Goal: Task Accomplishment & Management: Manage account settings

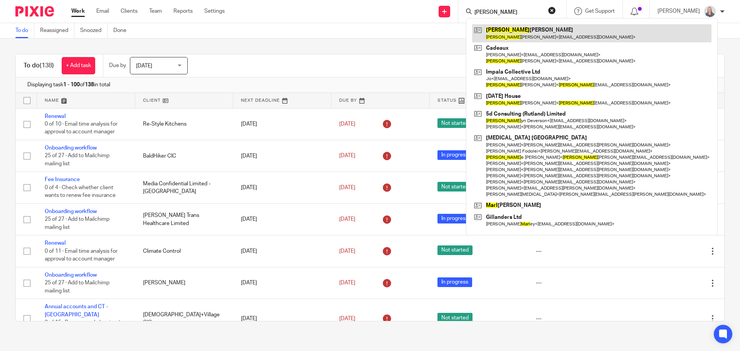
type input "carl"
click at [501, 29] on link at bounding box center [591, 33] width 239 height 18
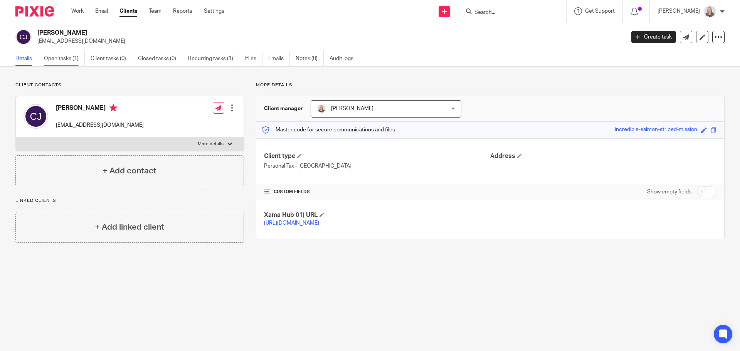
click at [72, 64] on link "Open tasks (1)" at bounding box center [64, 58] width 41 height 15
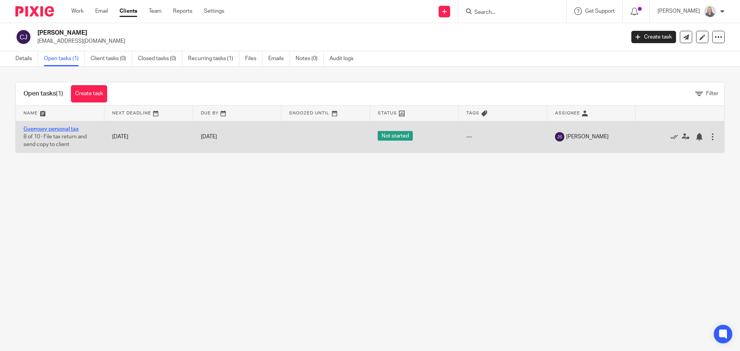
click at [64, 127] on link "Guernsey personal tax" at bounding box center [50, 128] width 55 height 5
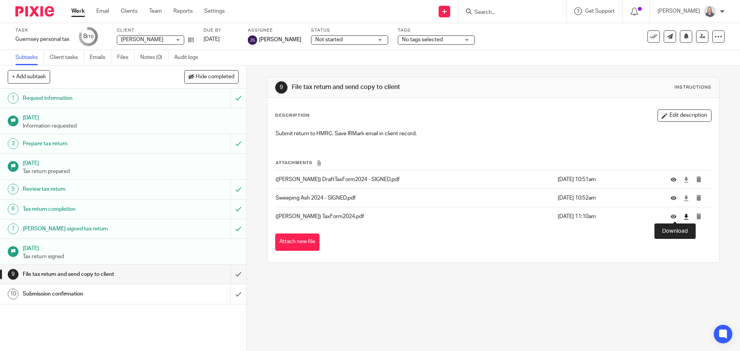
click at [683, 219] on icon at bounding box center [686, 217] width 6 height 6
click at [227, 275] on input "submit" at bounding box center [123, 274] width 246 height 19
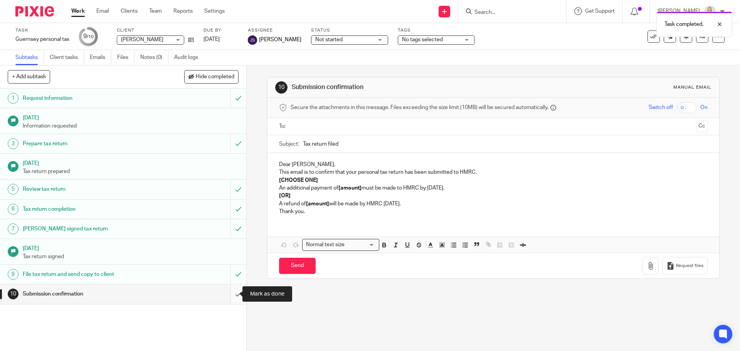
click at [230, 294] on input "submit" at bounding box center [123, 293] width 246 height 19
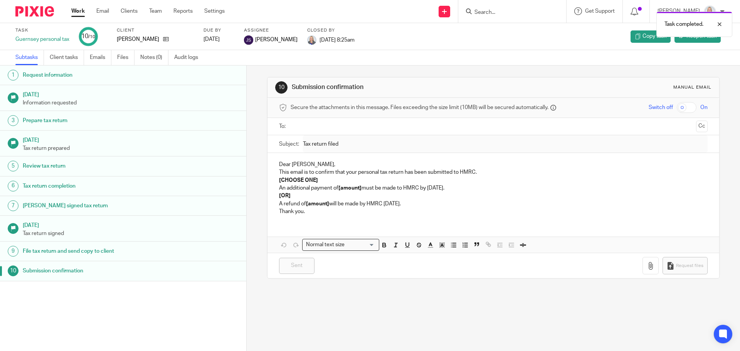
click at [493, 18] on div "Task completed." at bounding box center [551, 22] width 362 height 29
click at [493, 11] on div "Task completed." at bounding box center [551, 22] width 362 height 29
click at [515, 26] on div "Task completed." at bounding box center [551, 22] width 362 height 29
click at [491, 13] on div "Task completed." at bounding box center [551, 22] width 362 height 29
click at [489, 11] on input "Search" at bounding box center [507, 12] width 69 height 7
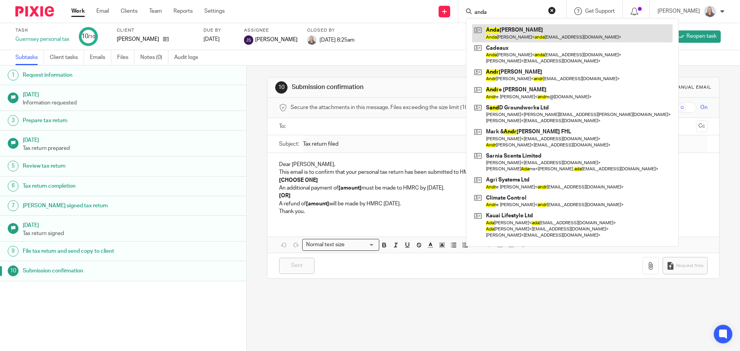
type input "anda"
click at [507, 35] on link at bounding box center [572, 33] width 200 height 18
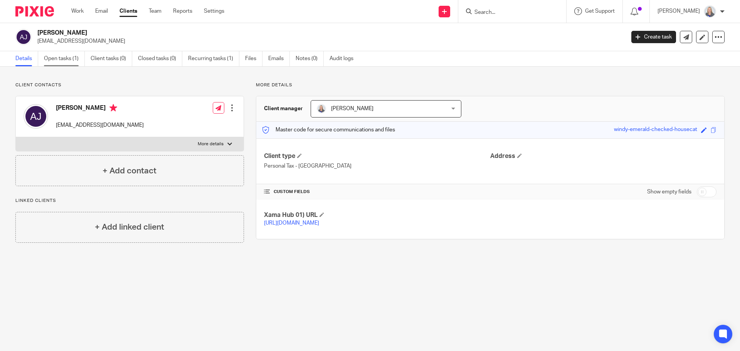
click at [77, 59] on link "Open tasks (1)" at bounding box center [64, 58] width 41 height 15
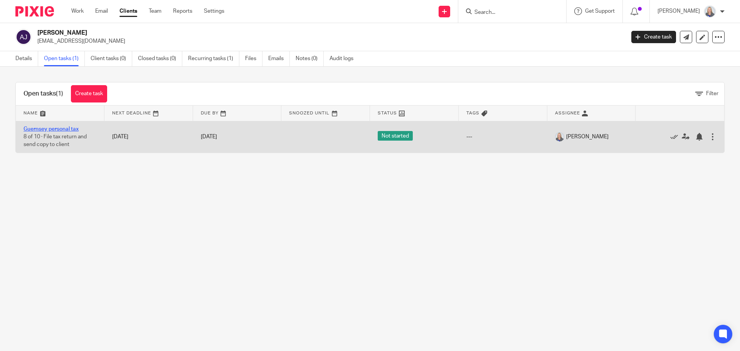
click at [60, 128] on link "Guernsey personal tax" at bounding box center [50, 128] width 55 height 5
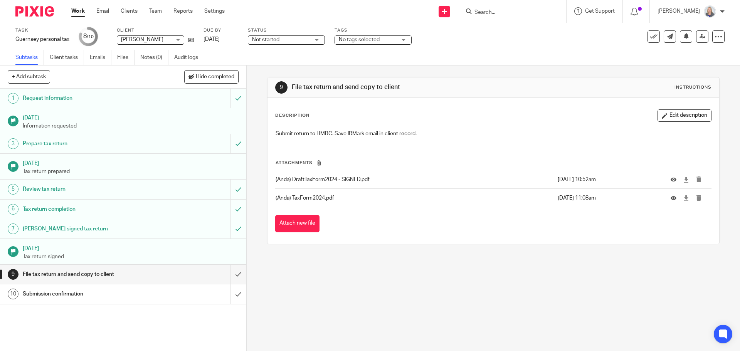
click at [671, 199] on td at bounding box center [686, 198] width 49 height 18
click at [615, 247] on div "9 File tax return and send copy to client Instructions Description Edit descrip…" at bounding box center [493, 160] width 452 height 190
drag, startPoint x: 672, startPoint y: 200, endPoint x: 663, endPoint y: 211, distance: 14.0
click at [683, 200] on icon at bounding box center [686, 198] width 6 height 6
click at [229, 280] on input "submit" at bounding box center [123, 274] width 246 height 19
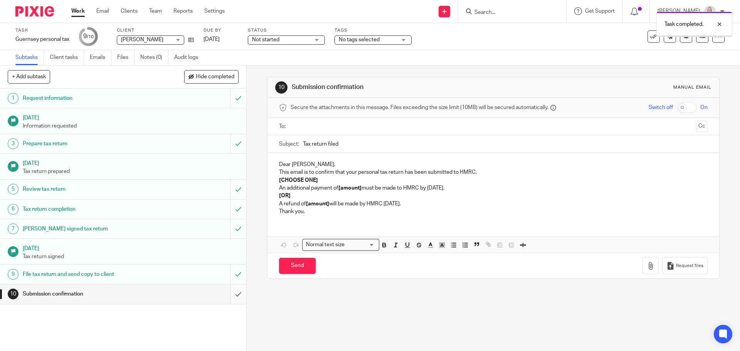
click at [230, 294] on input "submit" at bounding box center [123, 293] width 246 height 19
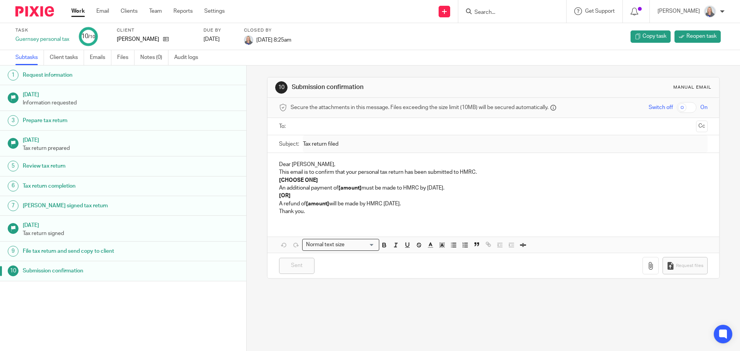
click at [486, 12] on input "Search" at bounding box center [507, 12] width 69 height 7
type input "surf"
click at [513, 38] on link at bounding box center [546, 33] width 148 height 18
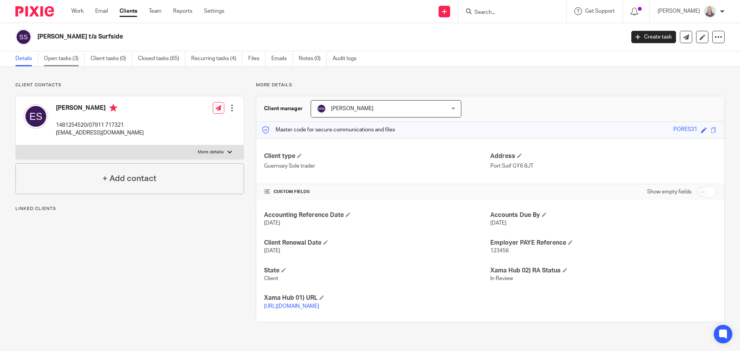
click at [71, 60] on link "Open tasks (3)" at bounding box center [64, 58] width 41 height 15
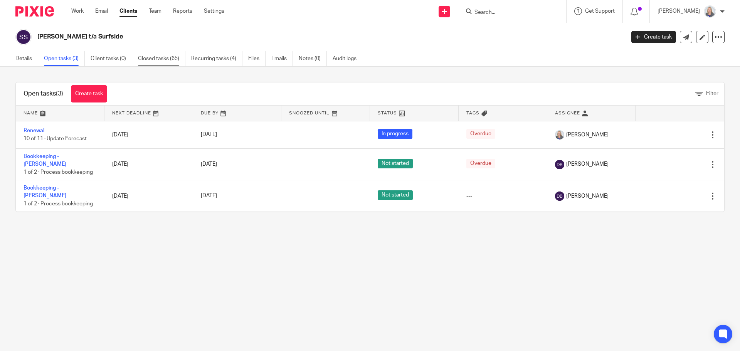
click at [163, 56] on link "Closed tasks (65)" at bounding box center [161, 58] width 47 height 15
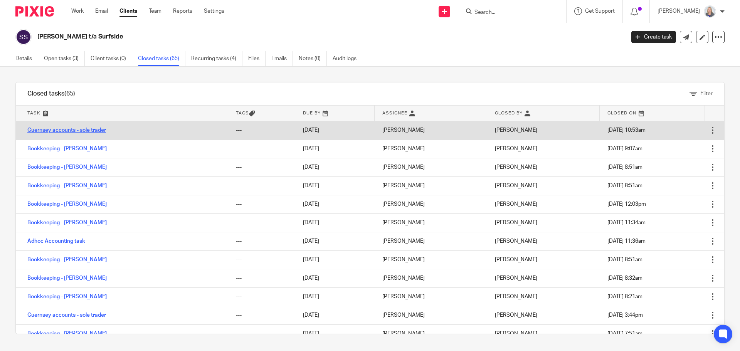
click at [88, 131] on link "Guernsey accounts - sole trader" at bounding box center [66, 129] width 79 height 5
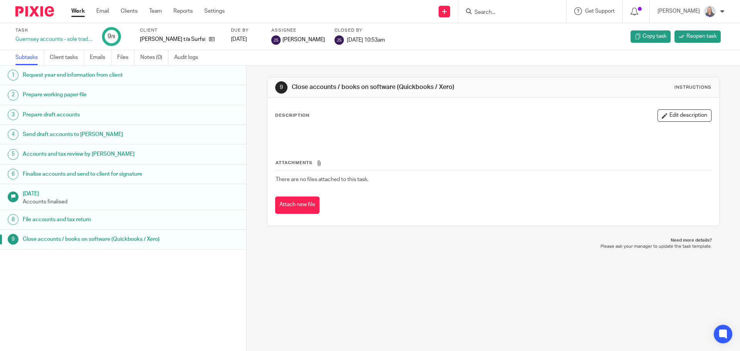
click at [79, 220] on h1 "File accounts and tax return" at bounding box center [95, 220] width 144 height 12
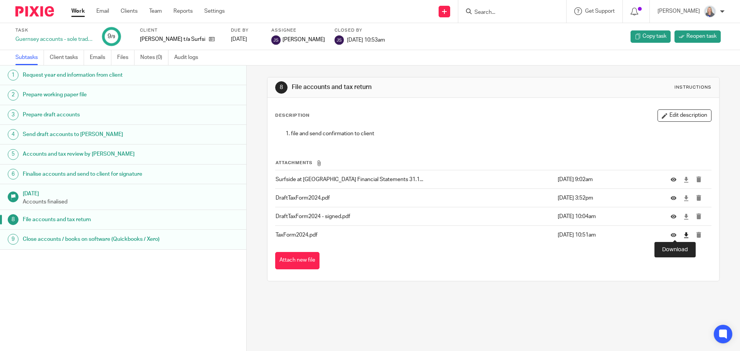
click at [683, 236] on icon at bounding box center [686, 235] width 6 height 6
click at [385, 315] on div "8 File accounts and tax return Instructions Description Edit description file a…" at bounding box center [493, 207] width 493 height 285
click at [366, 298] on div "8 File accounts and tax return Instructions Description Edit description file a…" at bounding box center [493, 207] width 493 height 285
